Goal: Navigation & Orientation: Find specific page/section

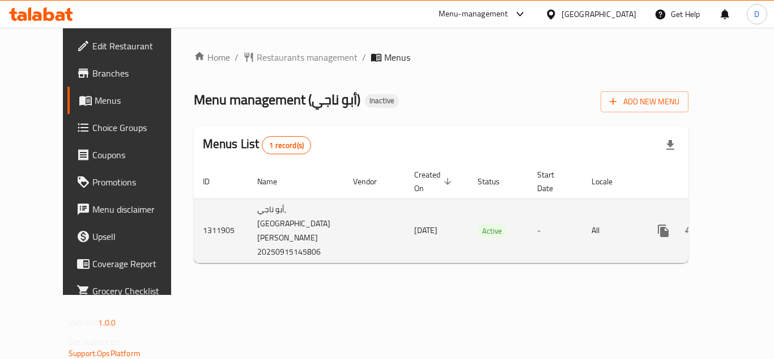
click at [738, 224] on icon "enhanced table" at bounding box center [745, 231] width 14 height 14
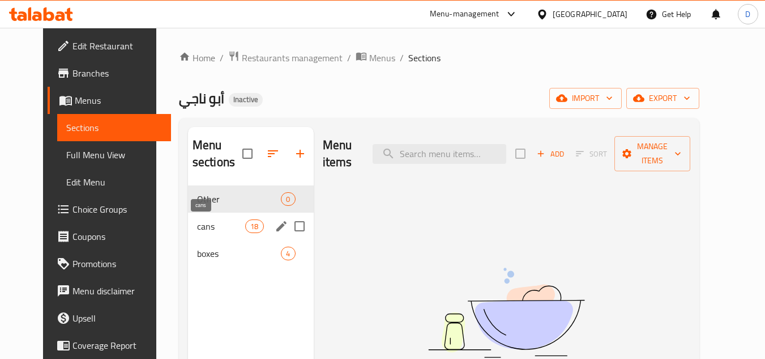
click at [229, 228] on span "cans" at bounding box center [221, 226] width 48 height 14
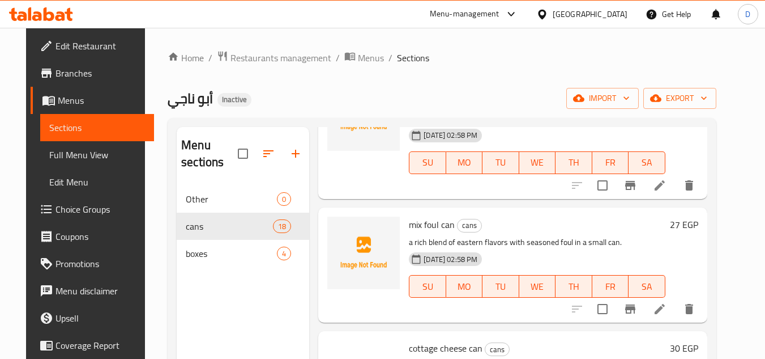
scroll to position [283, 0]
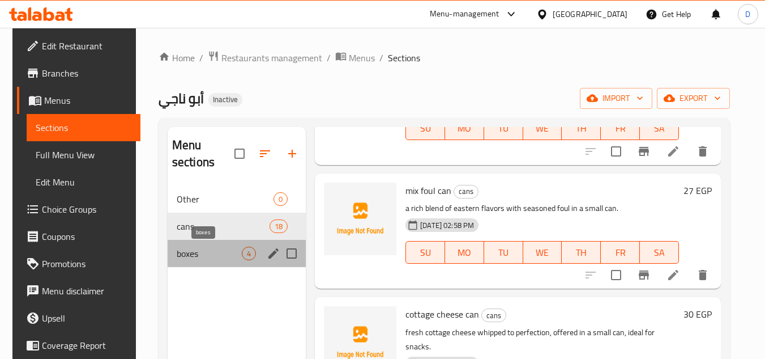
click at [207, 257] on span "boxes" at bounding box center [209, 253] width 65 height 14
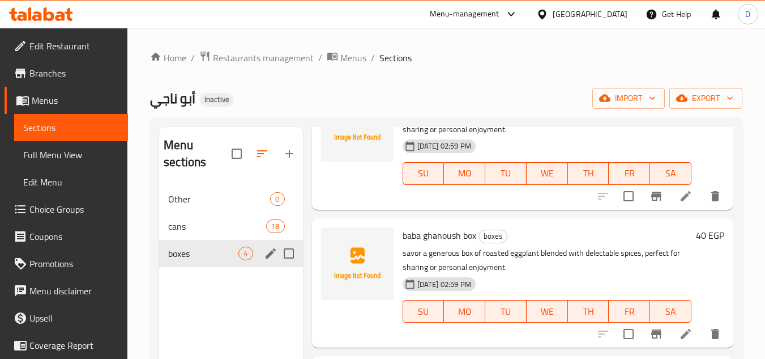
click at [203, 237] on div "cans 18" at bounding box center [230, 225] width 143 height 27
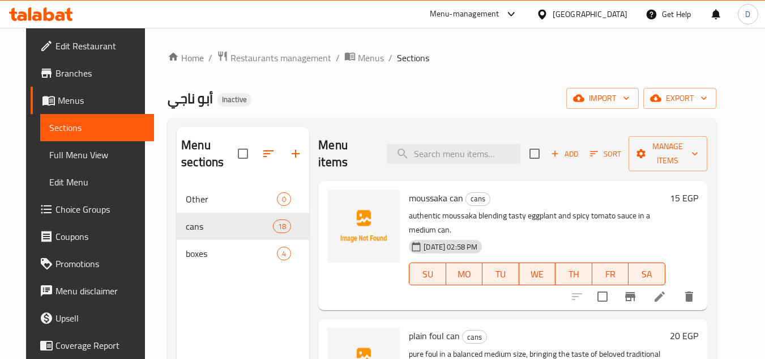
click at [56, 76] on span "Branches" at bounding box center [100, 73] width 89 height 14
